Goal: Information Seeking & Learning: Learn about a topic

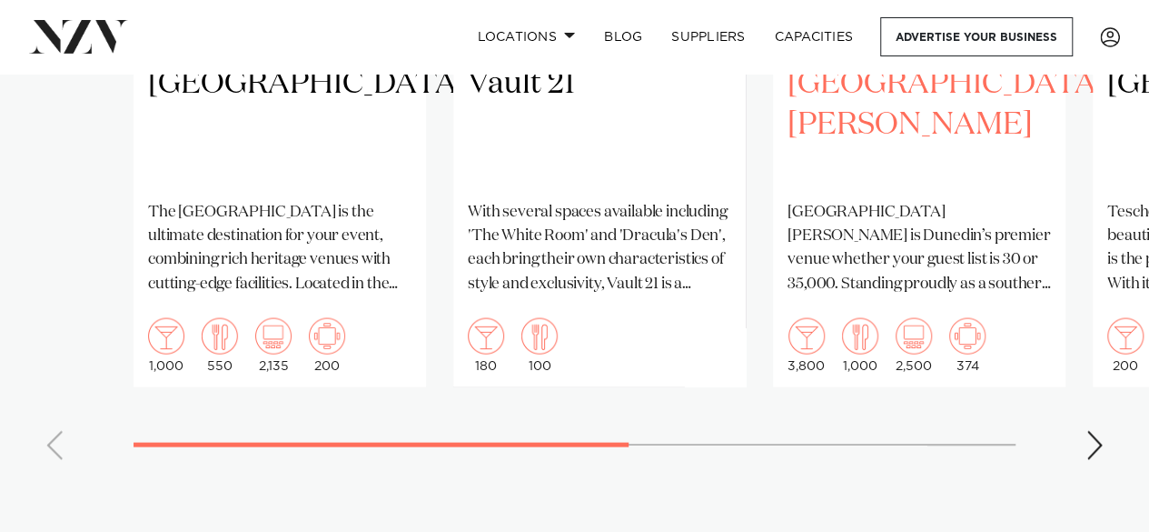
scroll to position [1667, 0]
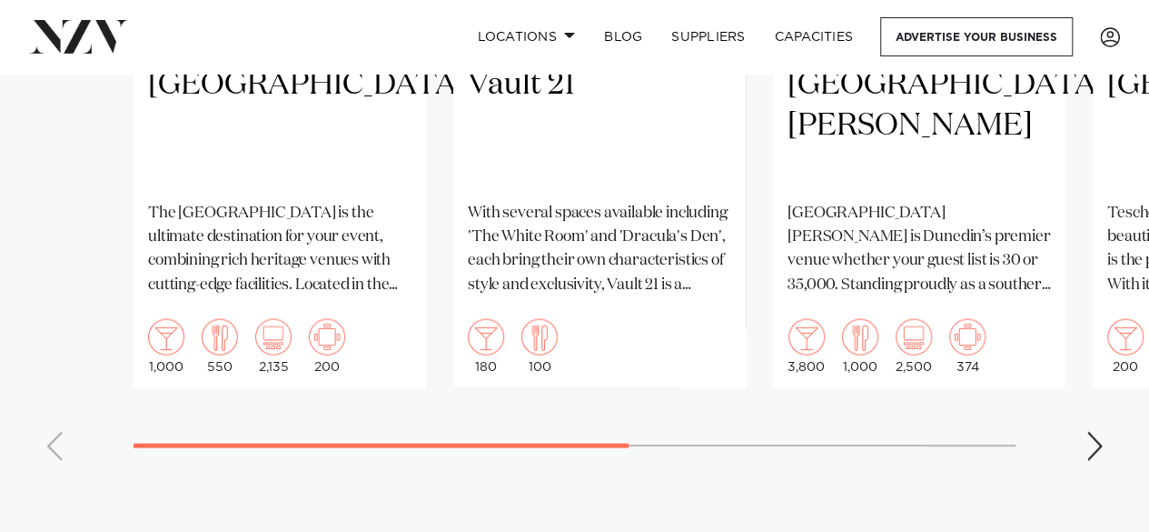
click at [1087, 437] on div "Next slide" at bounding box center [1095, 445] width 18 height 29
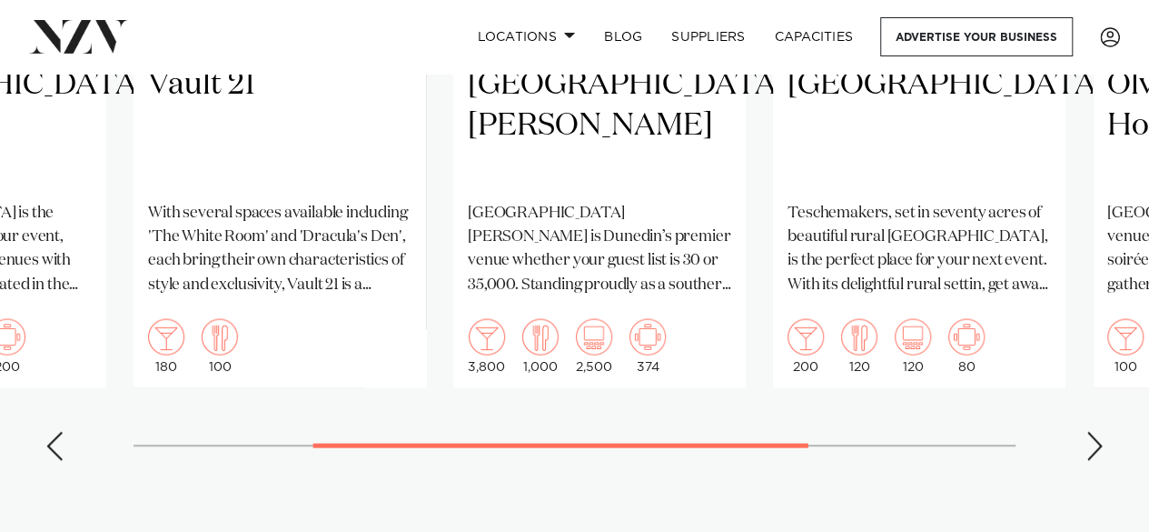
click at [1087, 437] on div "Next slide" at bounding box center [1095, 445] width 18 height 29
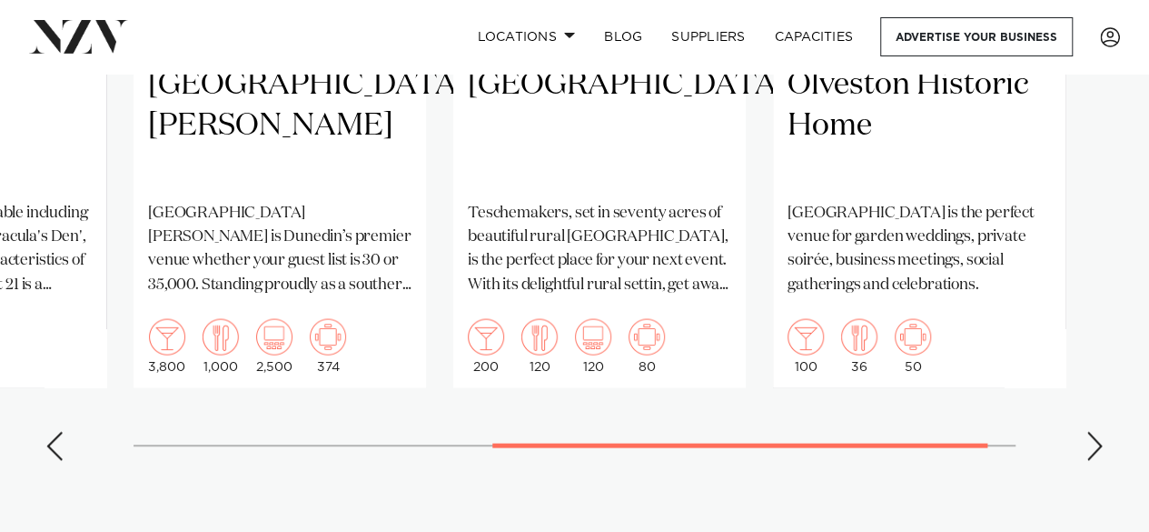
click at [1087, 437] on div "Next slide" at bounding box center [1095, 445] width 18 height 29
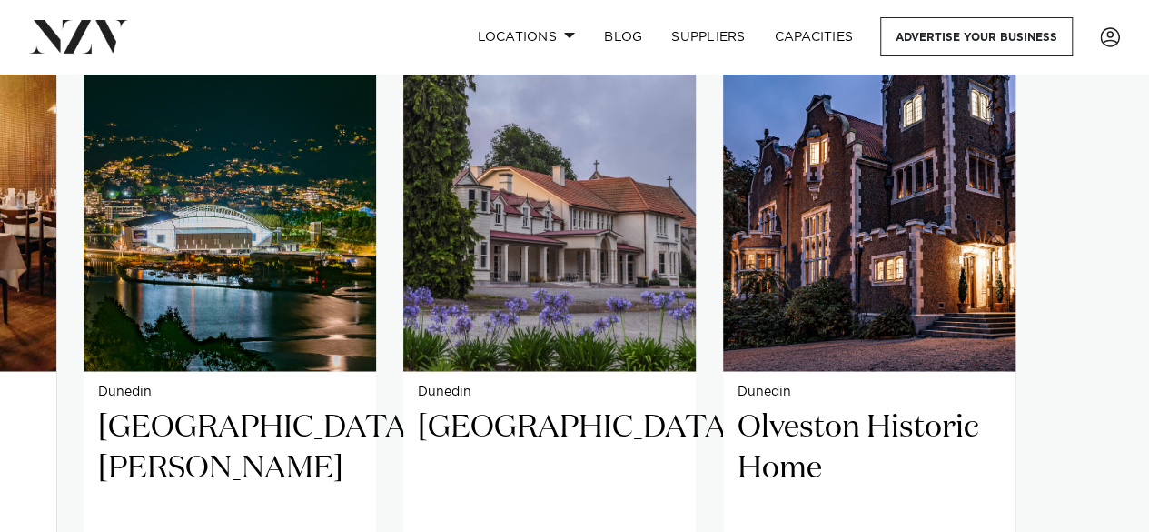
scroll to position [1322, 0]
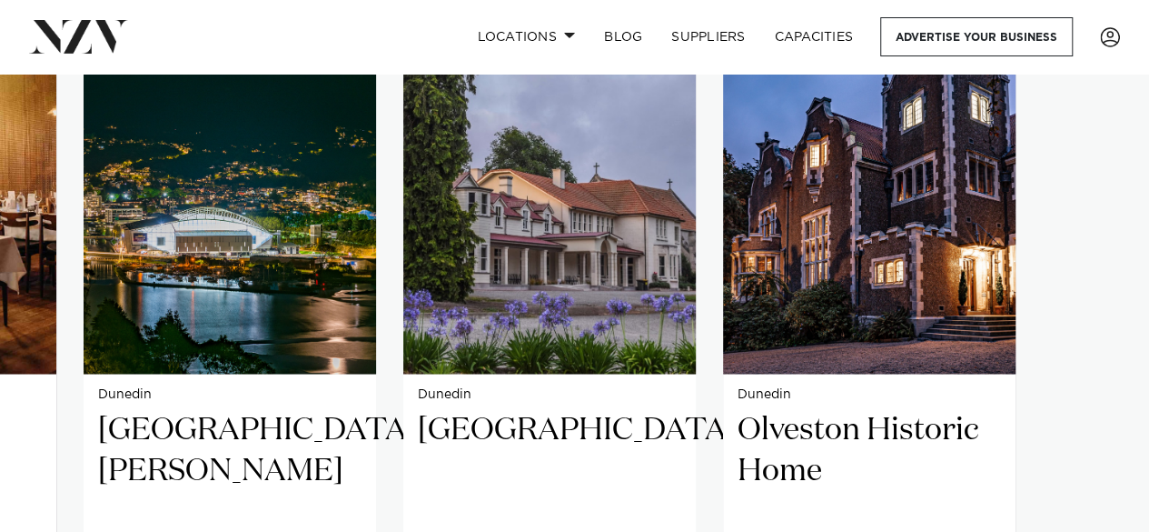
click at [865, 221] on img "5 / 5" at bounding box center [869, 177] width 293 height 393
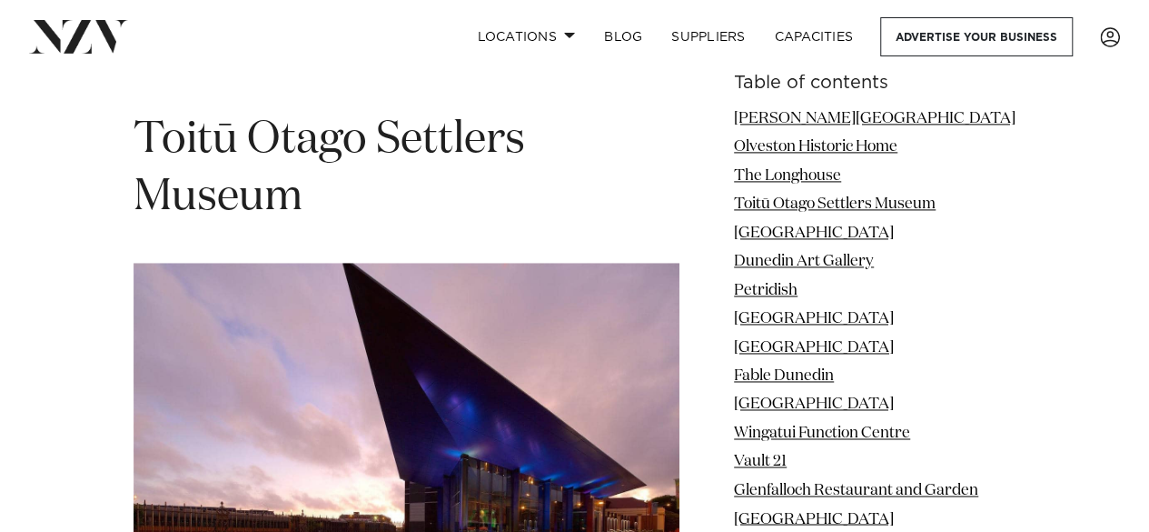
scroll to position [4670, 0]
